Goal: Task Accomplishment & Management: Contribute content

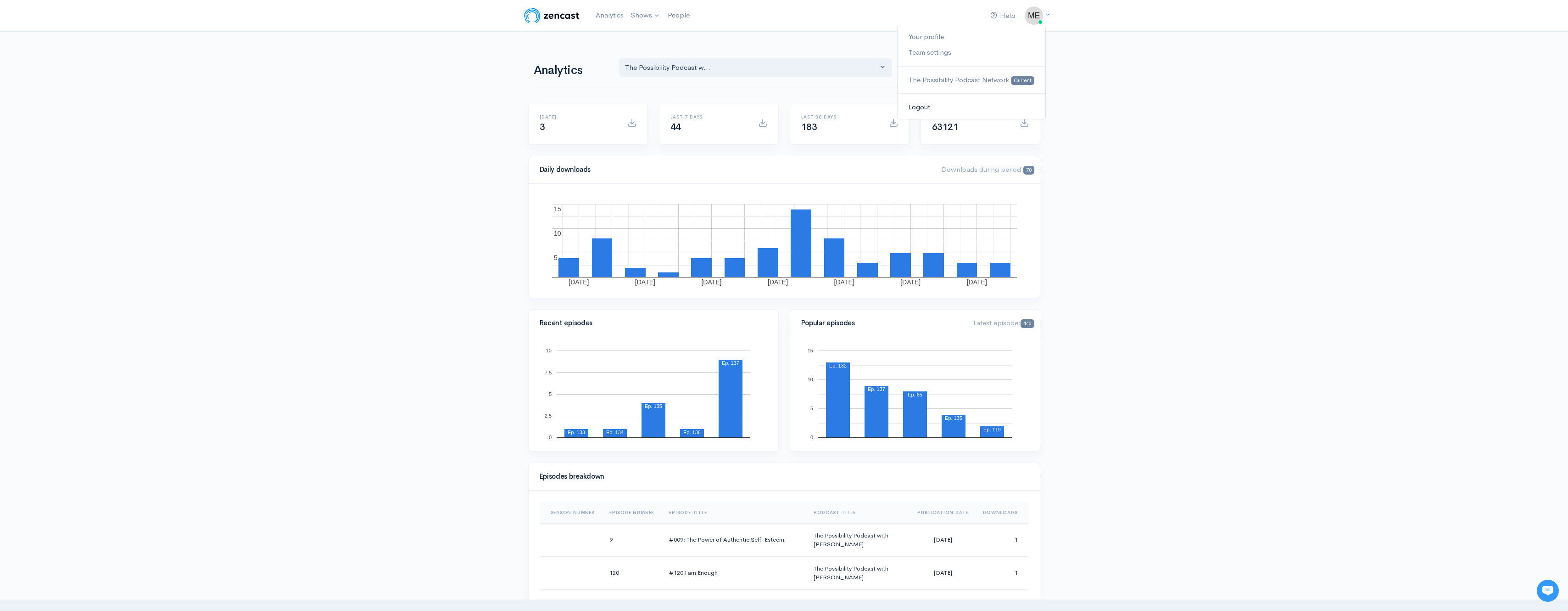
click at [941, 102] on link "Logout" at bounding box center [971, 107] width 148 height 16
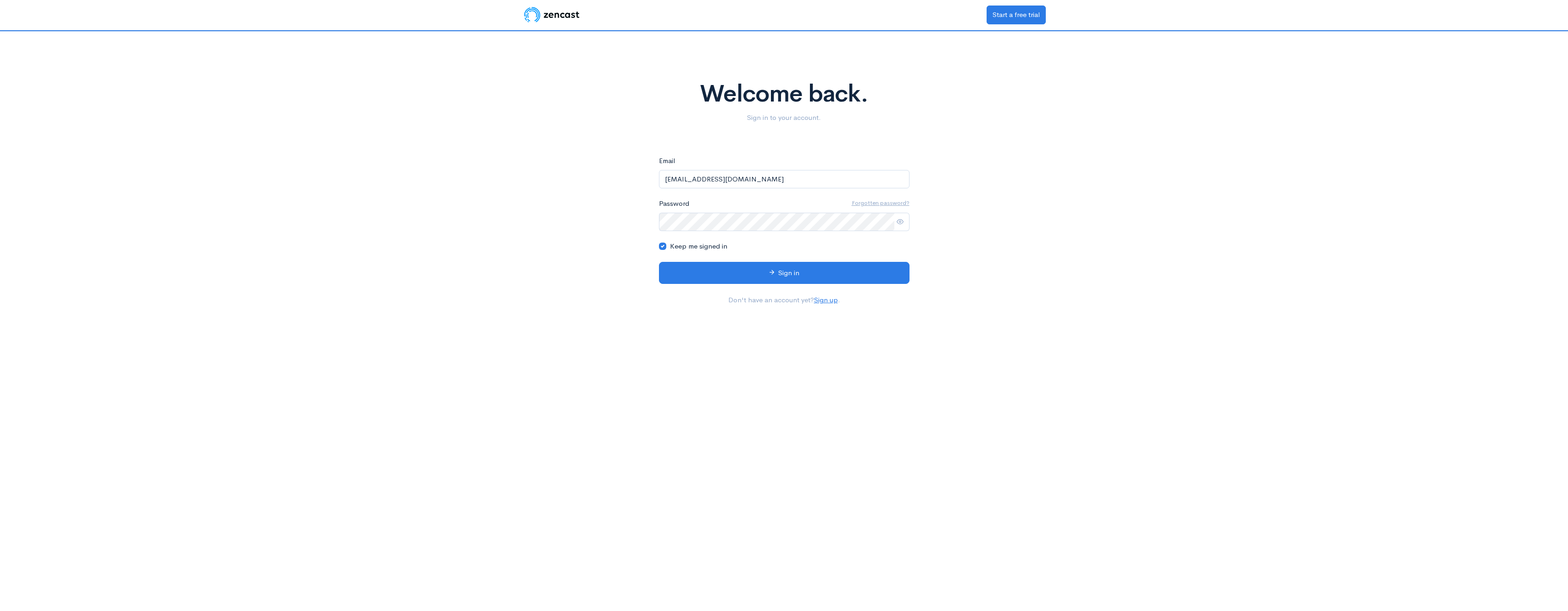
drag, startPoint x: 767, startPoint y: 173, endPoint x: 612, endPoint y: 173, distance: 155.0
click at [612, 173] on div "Welcome back. Sign in to your account. eyJpdiI6IklJRzIvRXB4c0dmbHJPZkFvcXk4elE9…" at bounding box center [784, 172] width 523 height 281
type input "[EMAIL_ADDRESS][DOMAIN_NAME]"
click at [769, 269] on icon at bounding box center [772, 272] width 7 height 7
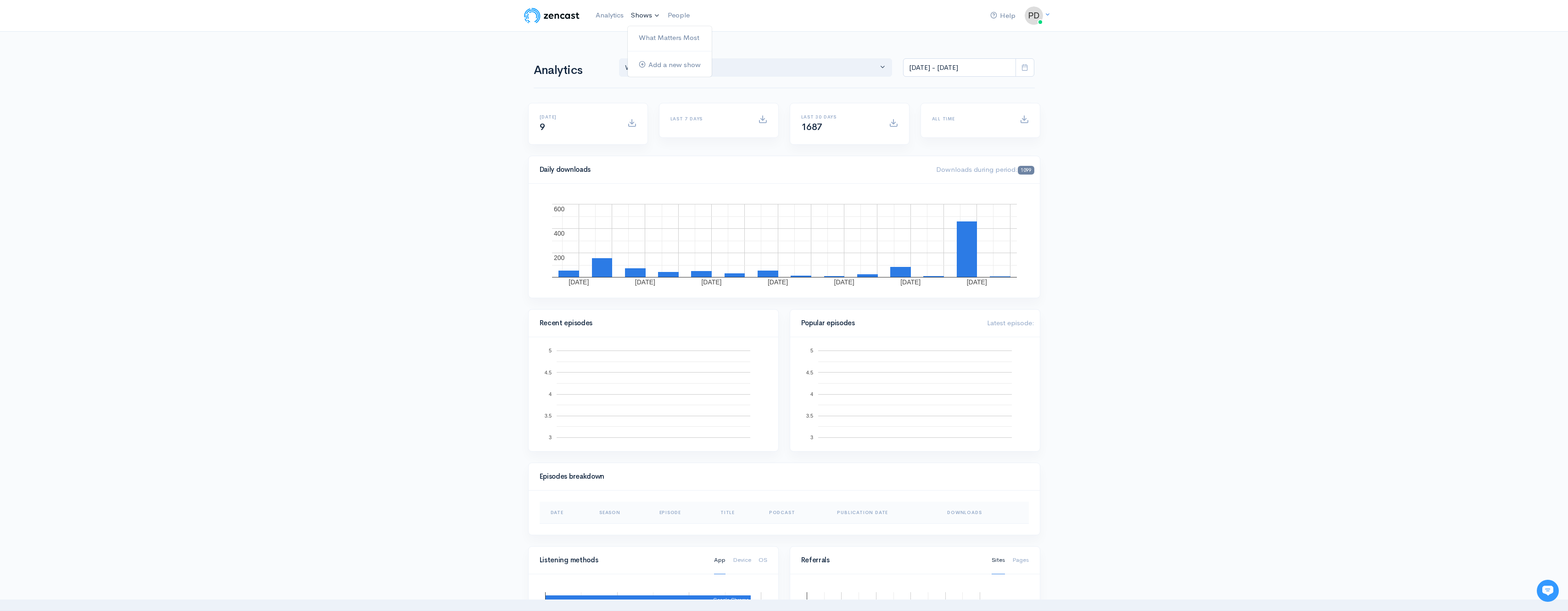
click at [642, 17] on link "Shows" at bounding box center [646, 15] width 36 height 20
click at [653, 33] on link "What Matters Most" at bounding box center [669, 38] width 84 height 16
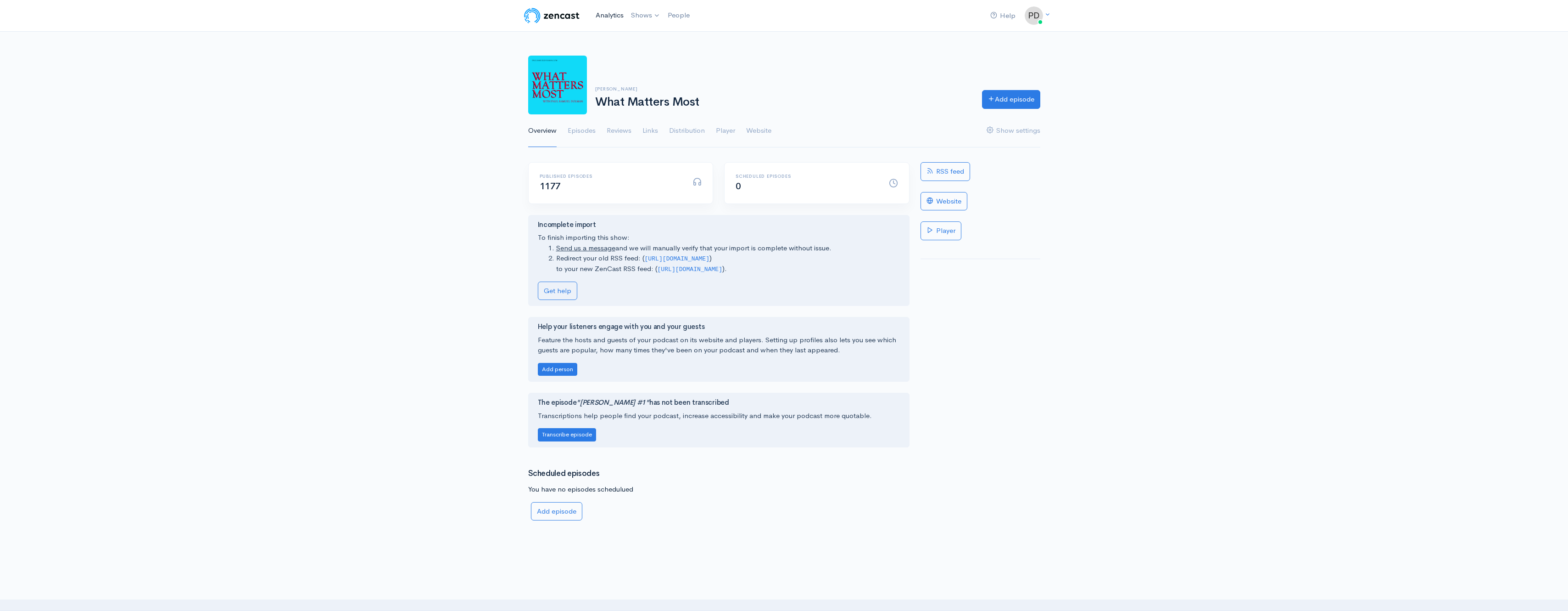
click at [611, 17] on link "Analytics" at bounding box center [609, 15] width 36 height 20
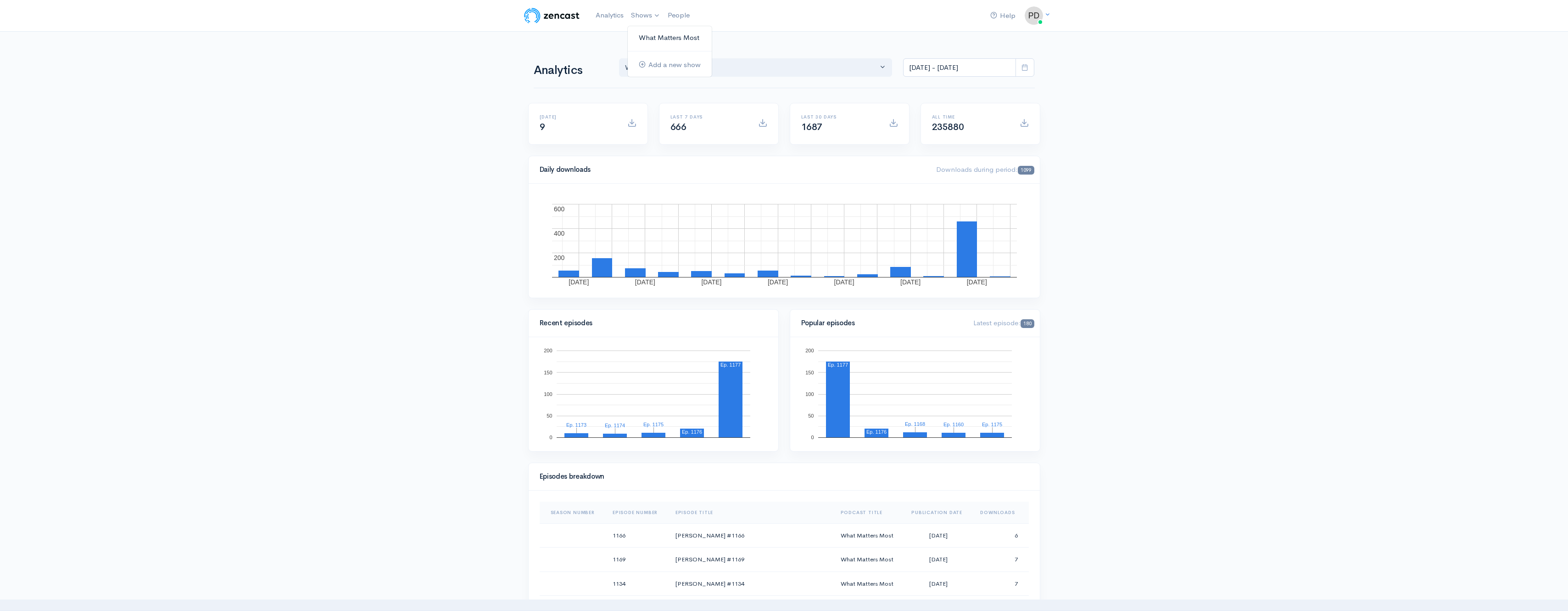
click at [648, 34] on link "What Matters Most" at bounding box center [669, 38] width 84 height 16
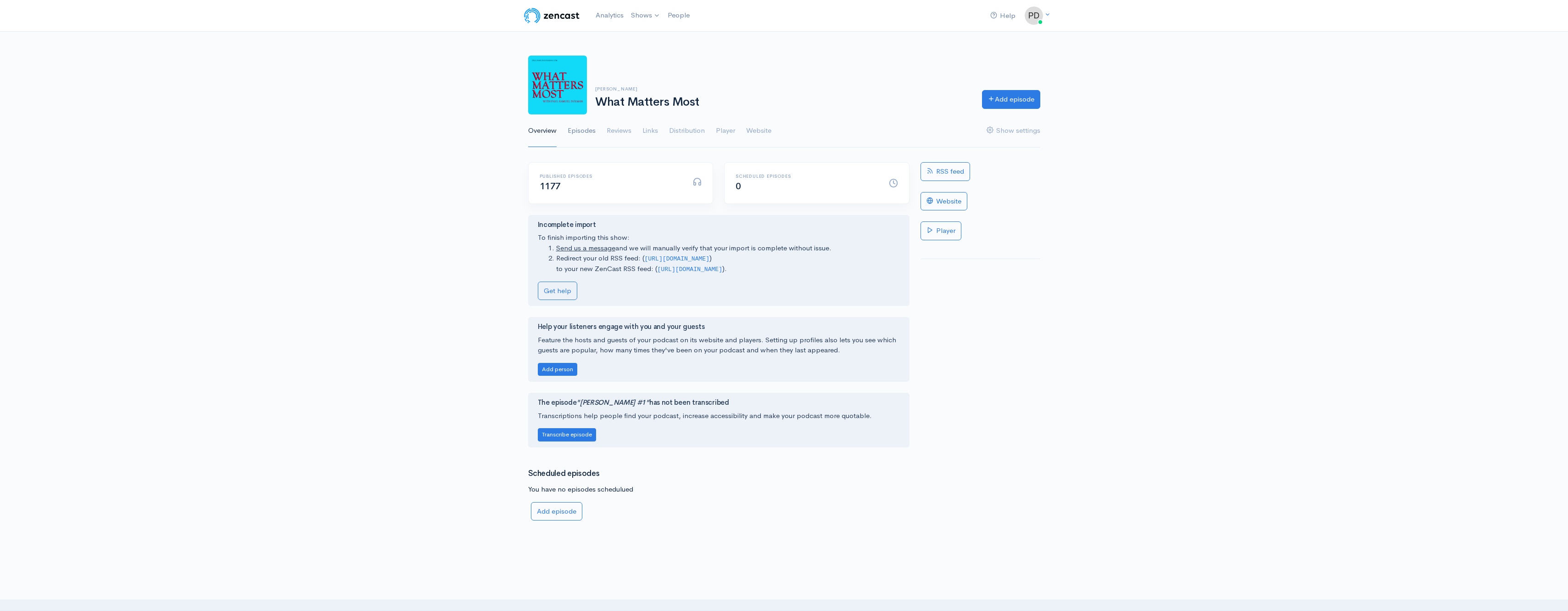
click at [590, 136] on link "Episodes" at bounding box center [582, 130] width 28 height 33
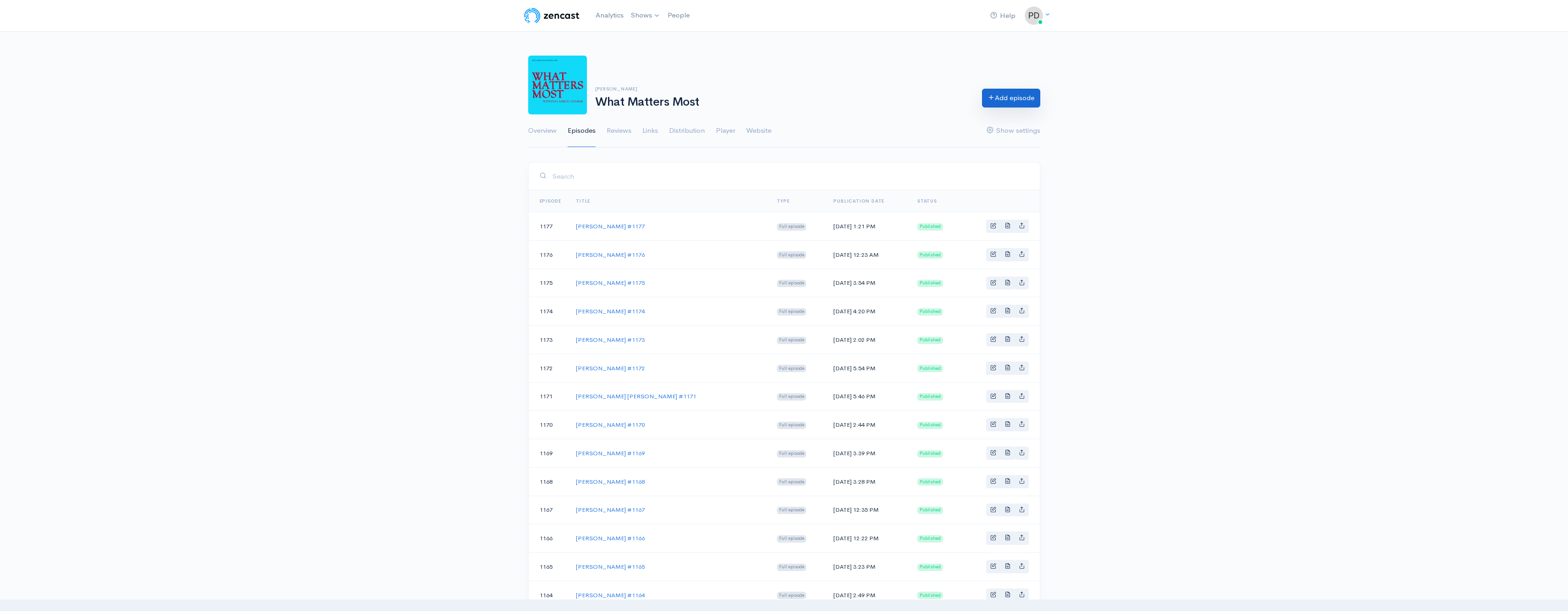
click at [1000, 101] on link "Add episode" at bounding box center [1011, 98] width 58 height 19
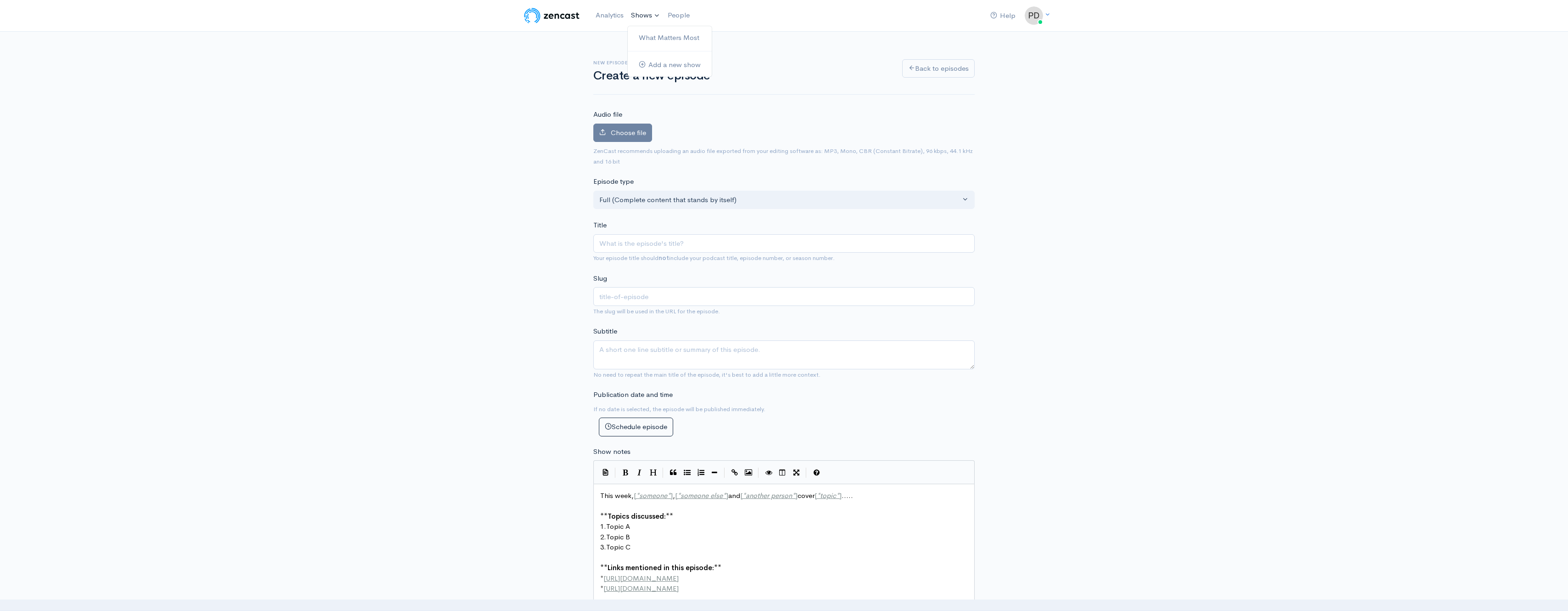
click at [644, 18] on link "Shows" at bounding box center [646, 15] width 36 height 20
click at [671, 39] on link "What Matters Most" at bounding box center [669, 38] width 84 height 16
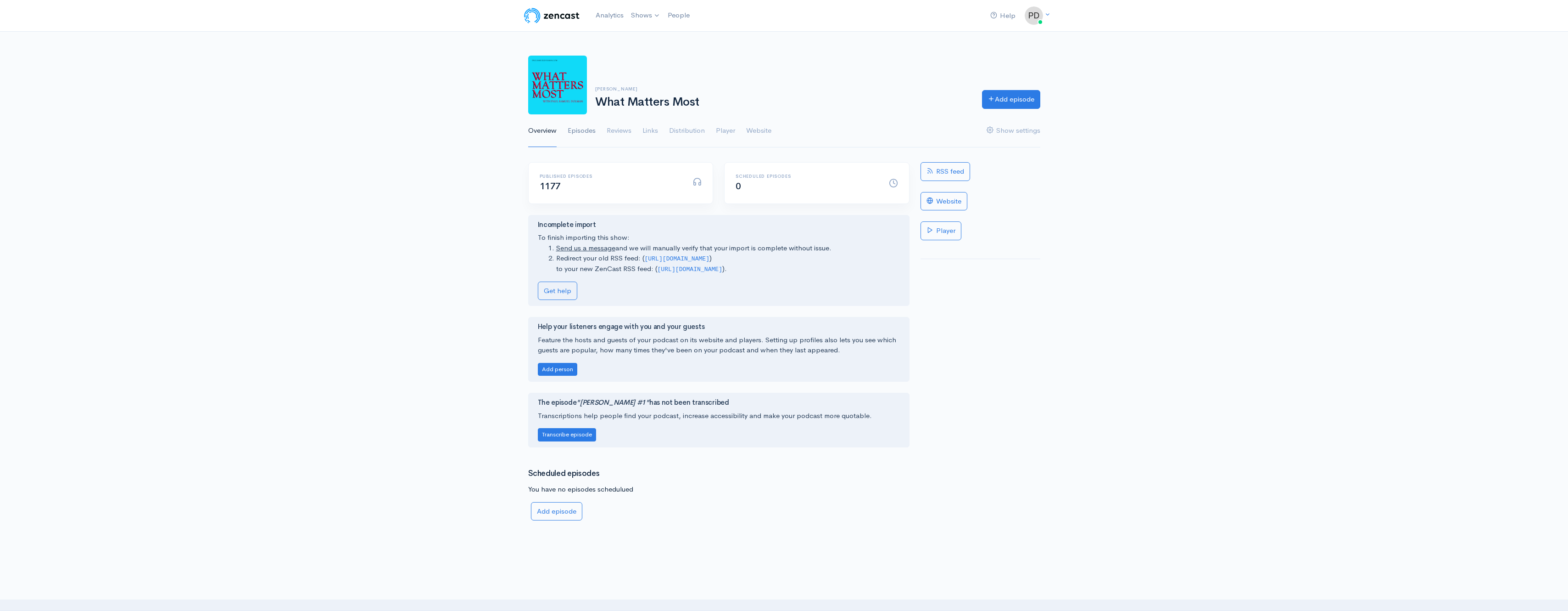
click at [585, 133] on link "Episodes" at bounding box center [582, 130] width 28 height 33
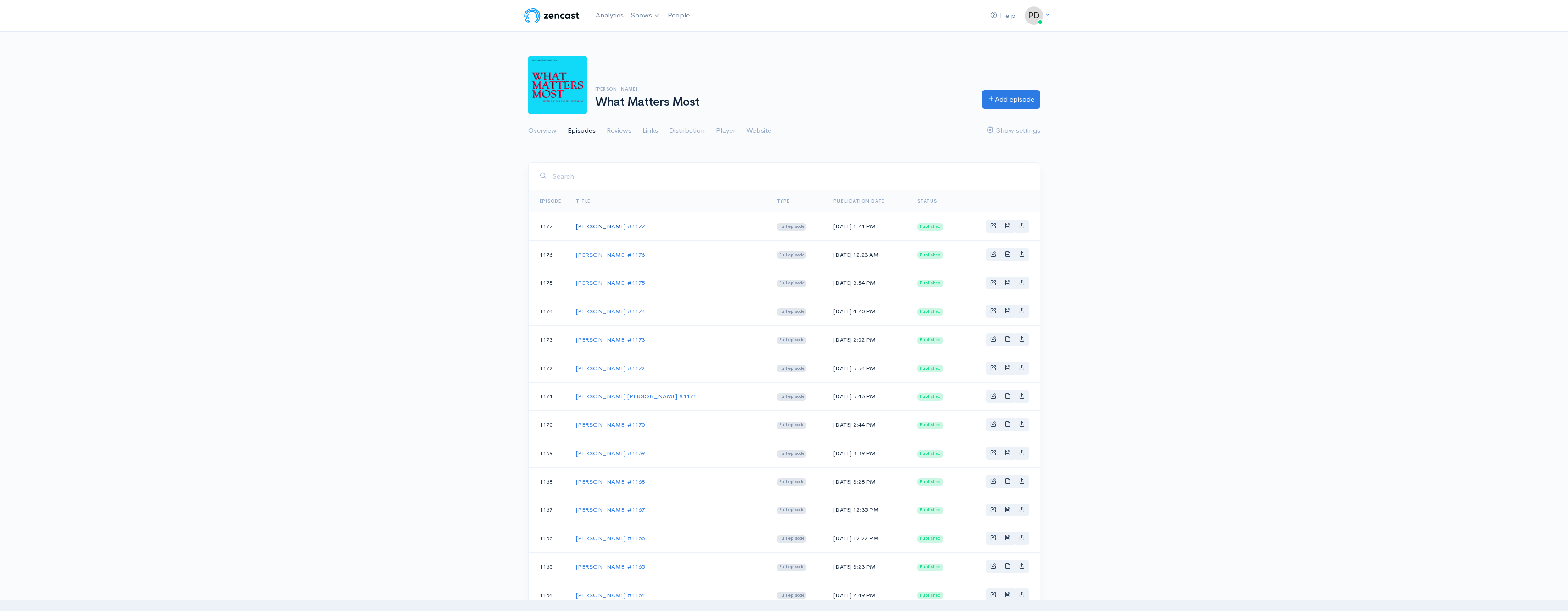
drag, startPoint x: 641, startPoint y: 227, endPoint x: 577, endPoint y: 229, distance: 64.0
click at [577, 229] on td "Dr. David Lesch #1177" at bounding box center [669, 226] width 201 height 29
copy link "Dr. David Lesch #1177"
click at [1003, 101] on link "Add episode" at bounding box center [1011, 98] width 58 height 19
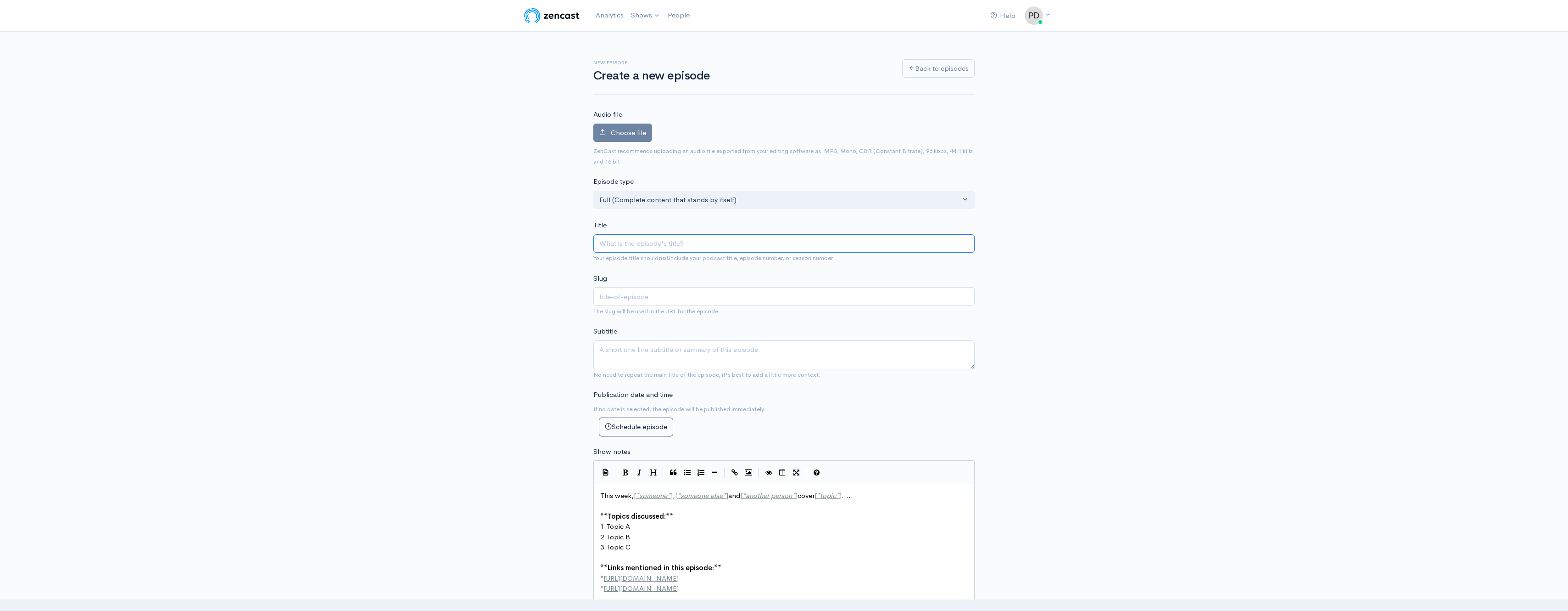
click at [684, 245] on input "Title" at bounding box center [783, 244] width 381 height 19
paste input "Dr. David Lesch #1177"
type input "Dr. David Lesch #1177"
type input "dr-david-lesch-1177"
type input "Dr. David Lesch #1178"
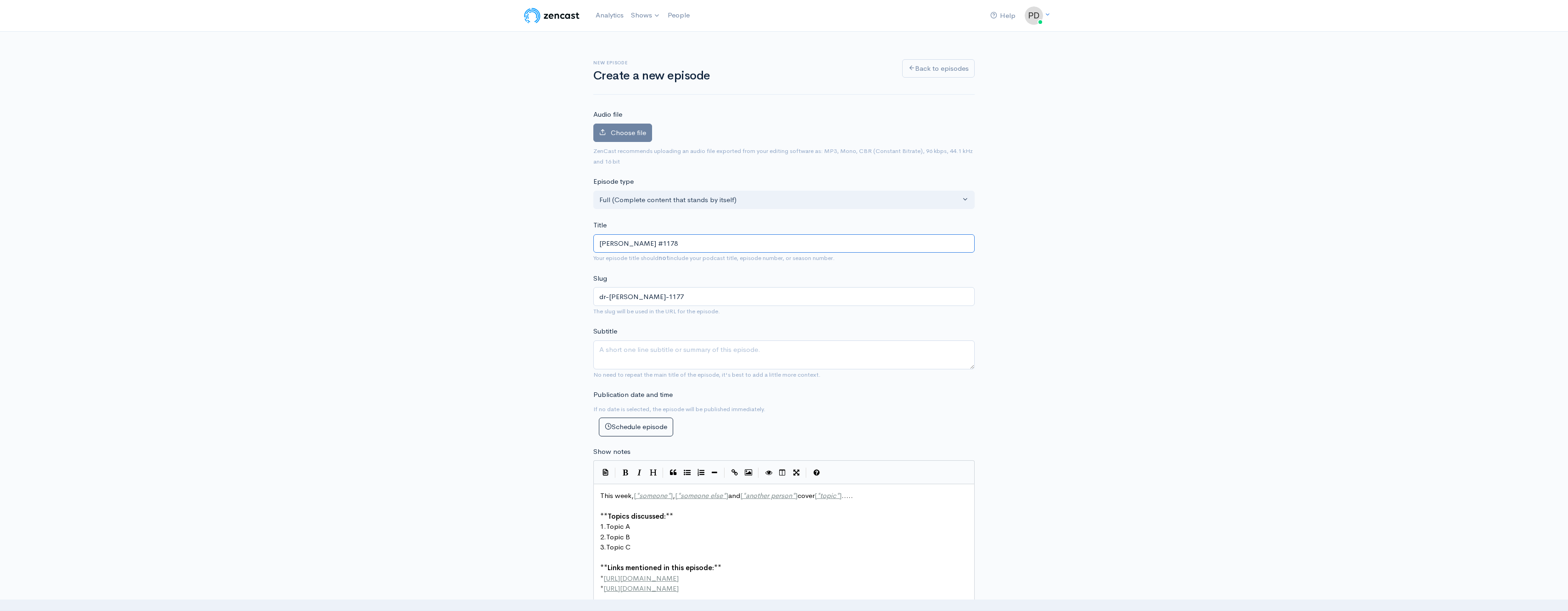
type input "dr-david-lesch-1178"
drag, startPoint x: 647, startPoint y: 244, endPoint x: 553, endPoint y: 243, distance: 94.0
click at [553, 243] on div "New episode Create a new episode Back to episodes Audio file Choose file 0 ZenC…" at bounding box center [784, 487] width 523 height 911
paste input "Jodi-Ann Burey"
type input "Jodi-Ann Burey #1178"
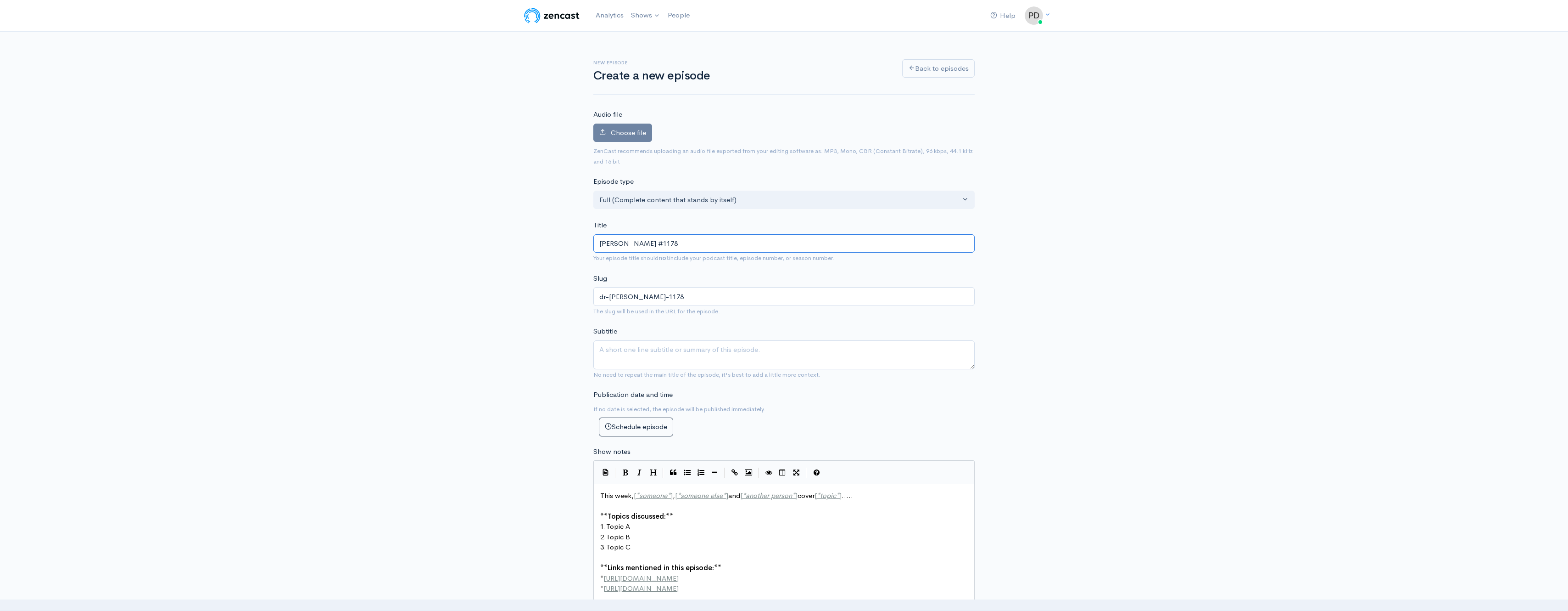
type input "jodi-ann-burey-1178"
